Goal: Transaction & Acquisition: Purchase product/service

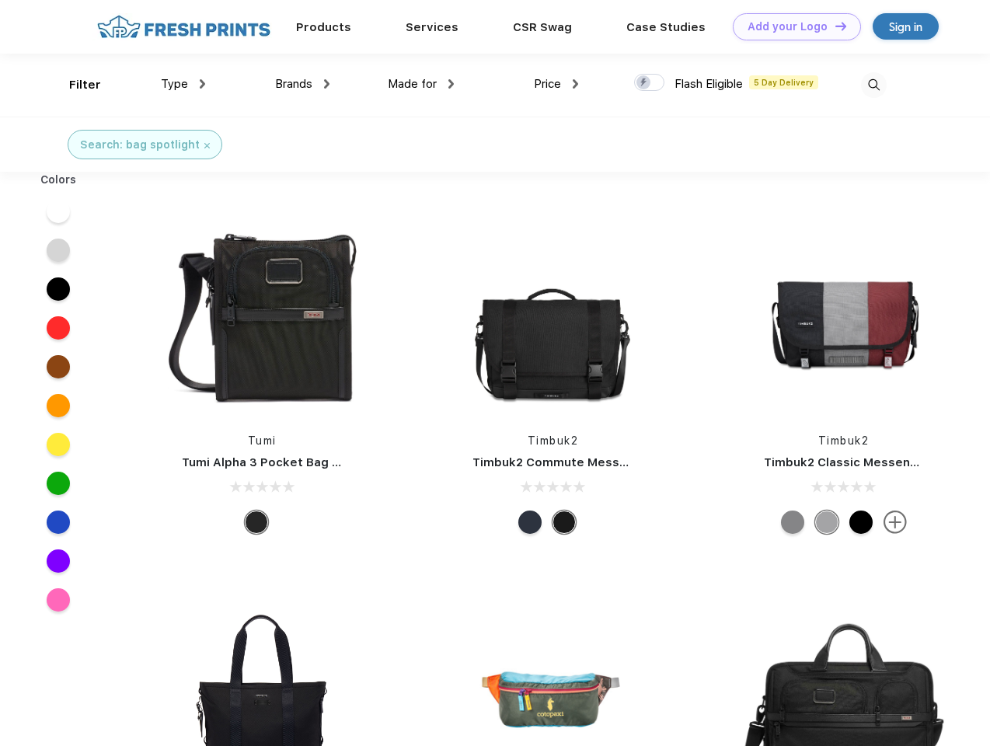
click at [791, 26] on link "Add your Logo Design Tool" at bounding box center [797, 26] width 128 height 27
click at [0, 0] on div "Design Tool" at bounding box center [0, 0] width 0 height 0
click at [834, 26] on link "Add your Logo Design Tool" at bounding box center [797, 26] width 128 height 27
click at [75, 85] on div "Filter" at bounding box center [85, 85] width 32 height 18
click at [183, 84] on span "Type" at bounding box center [174, 84] width 27 height 14
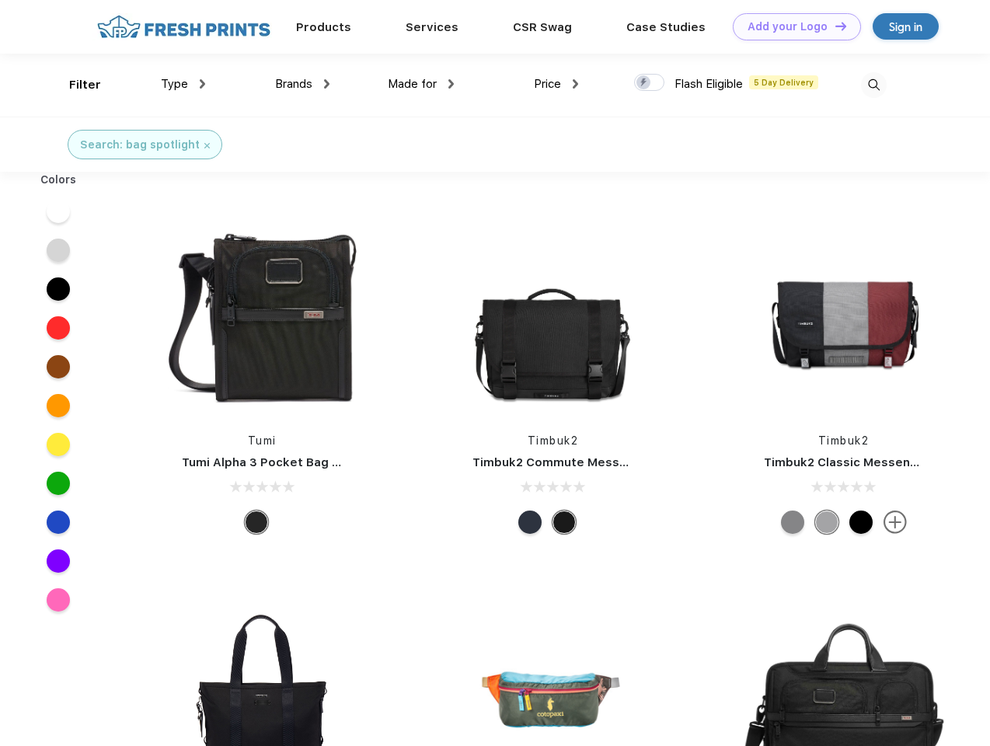
click at [302, 84] on span "Brands" at bounding box center [293, 84] width 37 height 14
click at [421, 84] on span "Made for" at bounding box center [412, 84] width 49 height 14
click at [556, 84] on span "Price" at bounding box center [547, 84] width 27 height 14
click at [650, 83] on div at bounding box center [649, 82] width 30 height 17
click at [644, 83] on input "checkbox" at bounding box center [639, 78] width 10 height 10
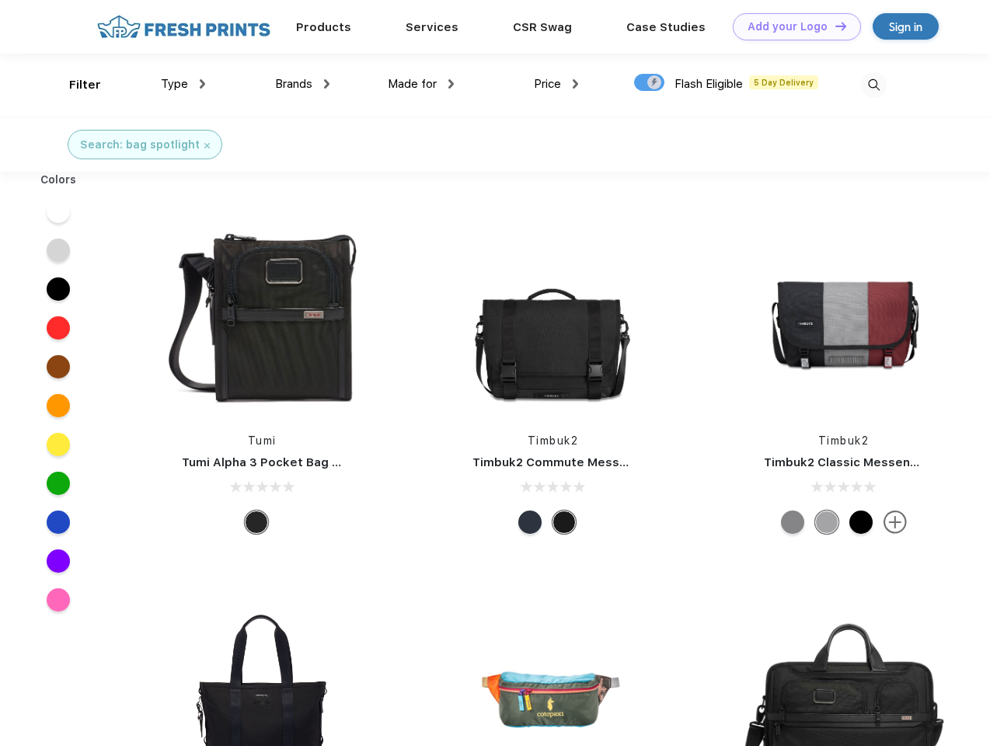
click at [873, 85] on img at bounding box center [874, 85] width 26 height 26
